Goal: Task Accomplishment & Management: Manage account settings

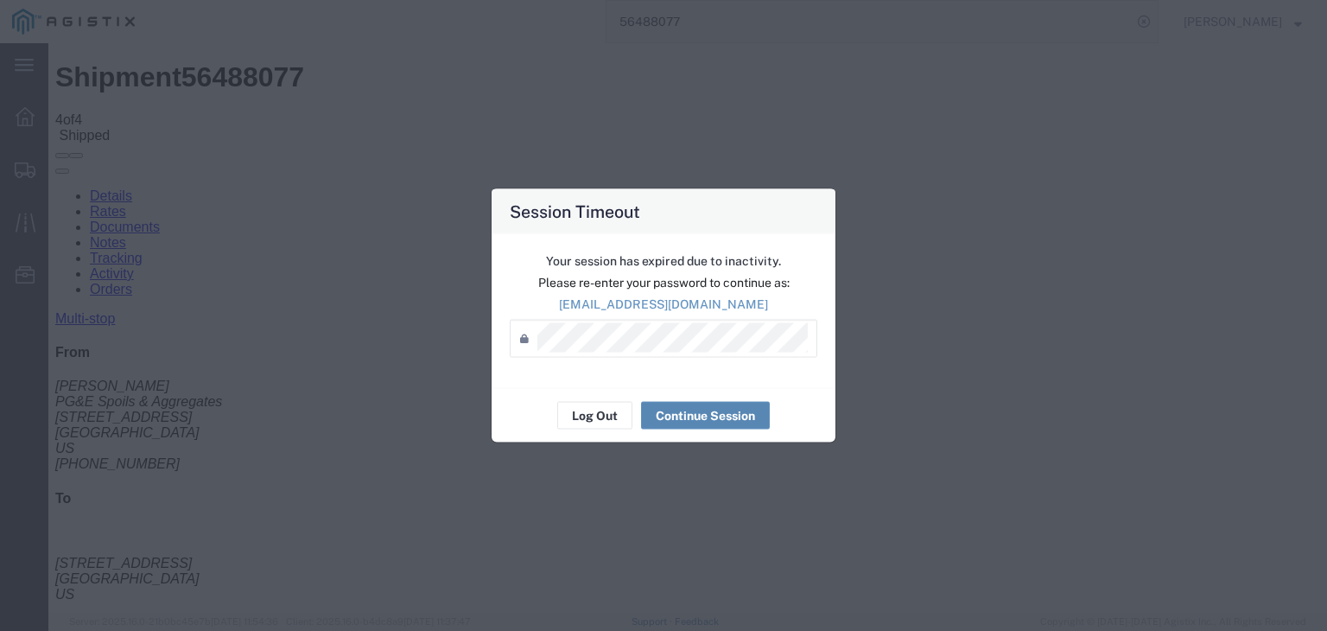
click at [692, 410] on button "Continue Session" at bounding box center [705, 416] width 129 height 28
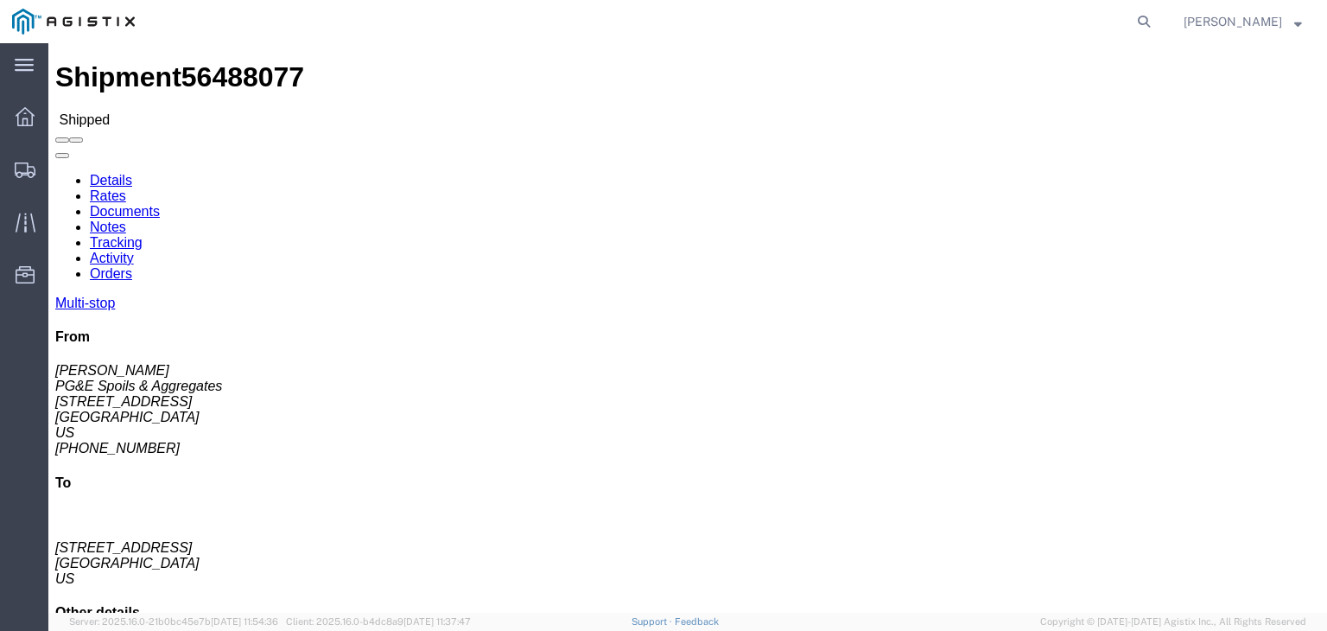
click link "Tracking"
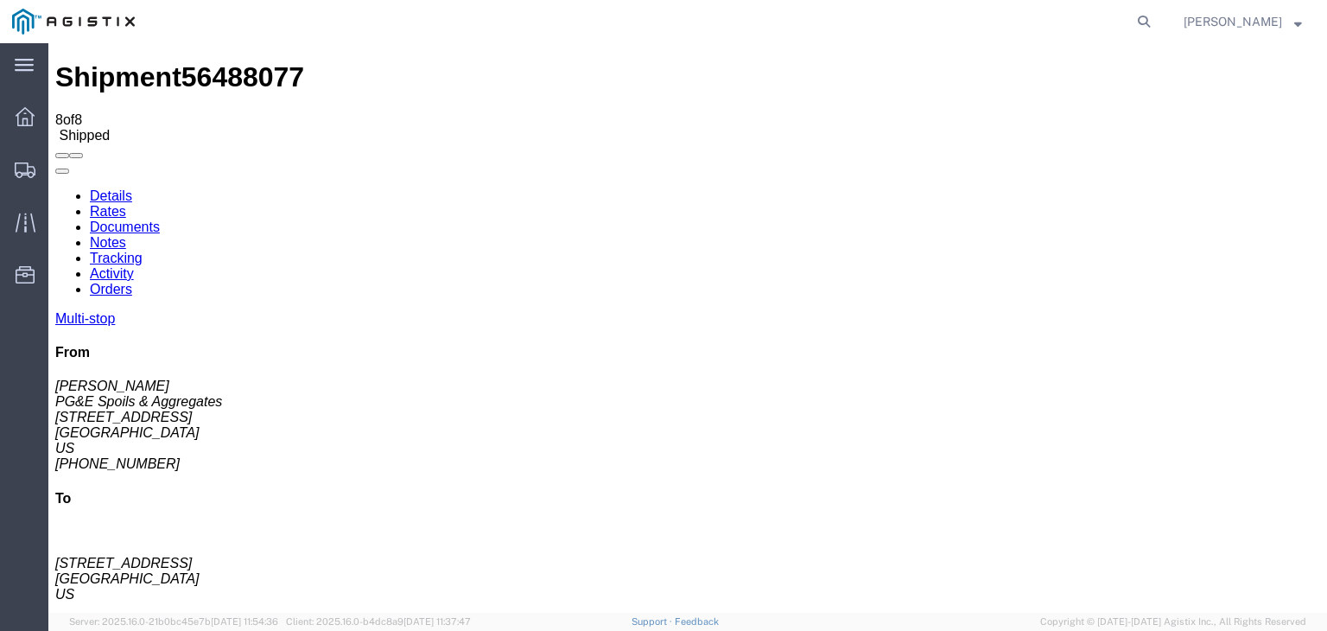
click at [55, 188] on icon at bounding box center [55, 188] width 0 height 0
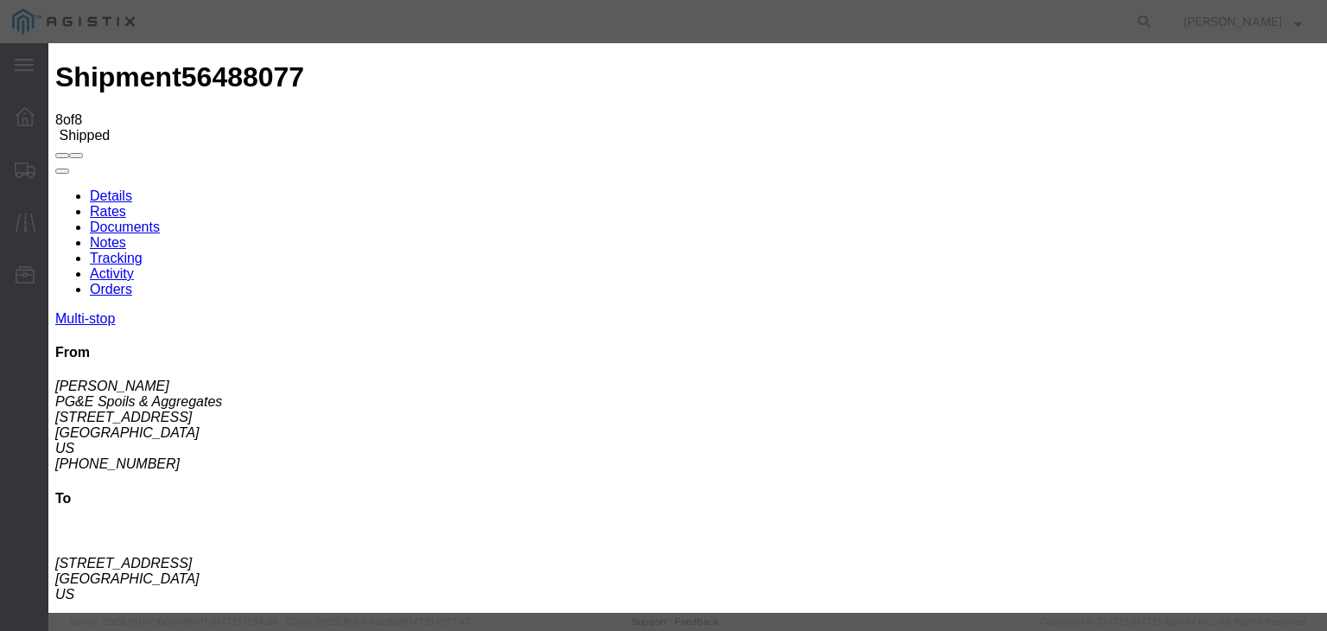
type input "[DATE]"
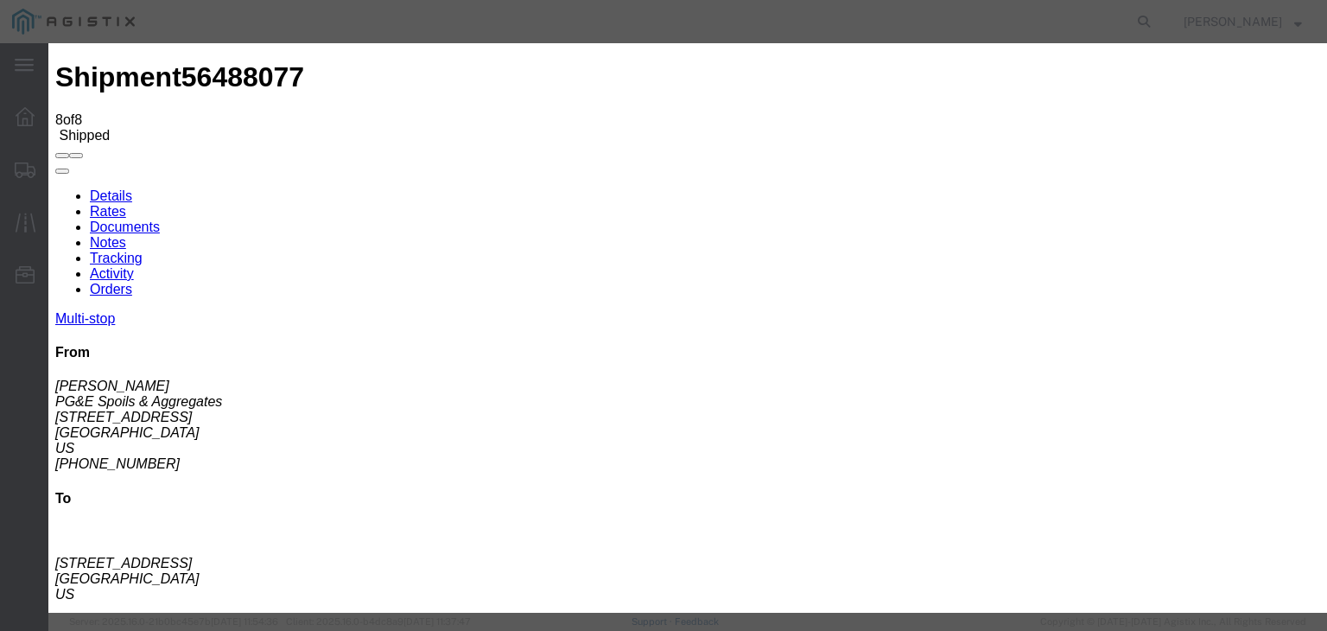
type input "8"
type input "4:30 PM"
select select "DELIVRED"
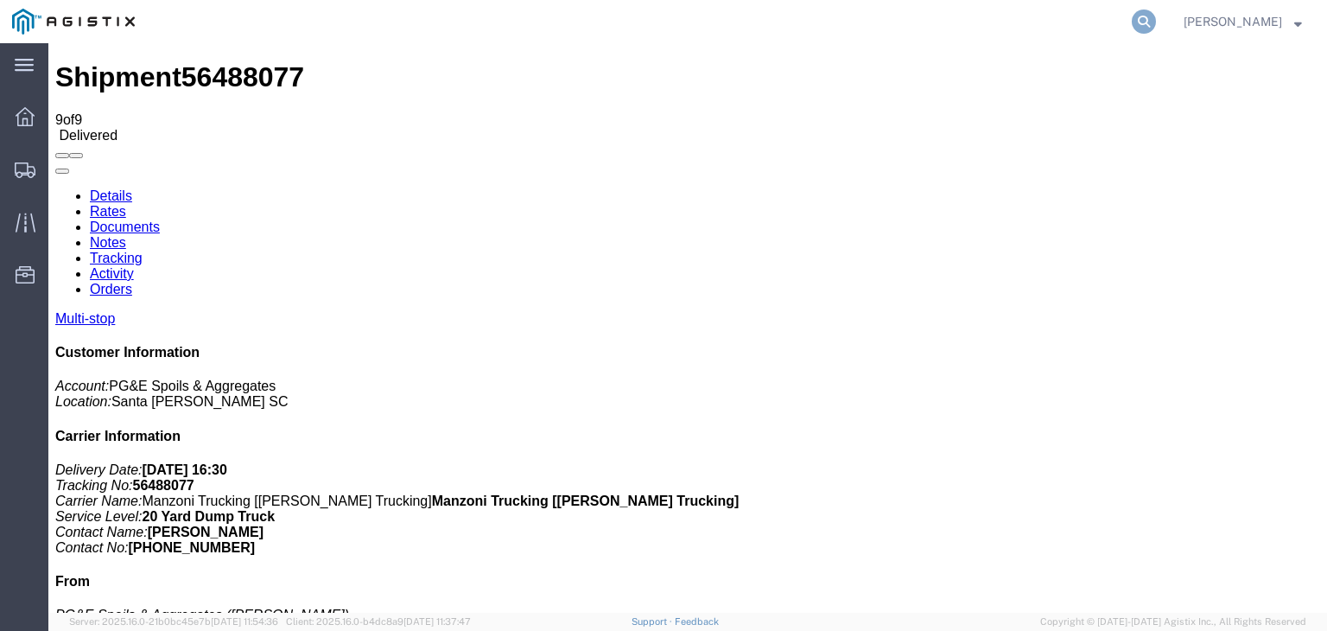
click at [1137, 31] on form at bounding box center [1145, 21] width 28 height 43
click at [1144, 15] on icon at bounding box center [1143, 22] width 24 height 24
type input "56505878"
